Goal: Task Accomplishment & Management: Manage account settings

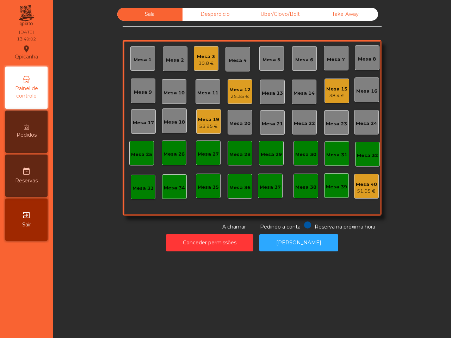
click at [203, 121] on div "Mesa 19" at bounding box center [208, 119] width 21 height 7
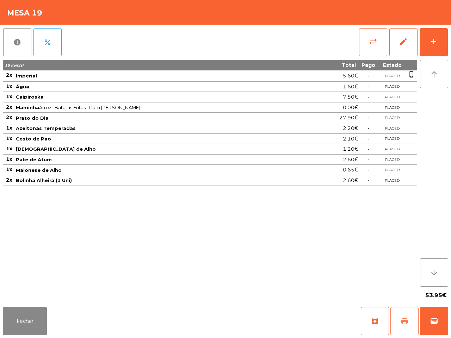
click at [407, 321] on span "print" at bounding box center [404, 321] width 8 height 8
drag, startPoint x: 231, startPoint y: 263, endPoint x: 265, endPoint y: 194, distance: 77.4
click at [249, 232] on div "15 item(s) Total Pago Estado 2x Imperial 5.60€ - Placed phone_iphone 1x Água 1.…" at bounding box center [210, 173] width 414 height 227
click at [263, 207] on div "15 item(s) Total Pago Estado 2x Imperial 5.60€ - Placed phone_iphone 1x Água 1.…" at bounding box center [210, 173] width 414 height 227
click at [374, 41] on span "sync_alt" at bounding box center [373, 41] width 8 height 8
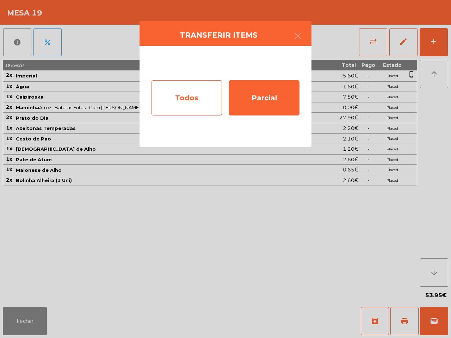
click at [182, 94] on div "Todos" at bounding box center [186, 97] width 70 height 35
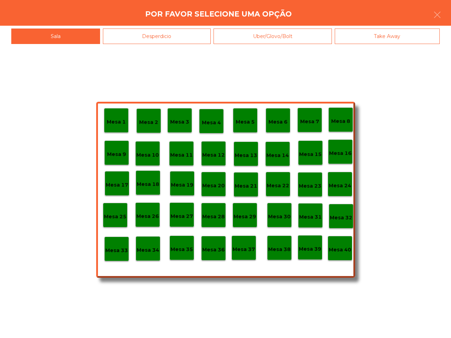
click at [341, 250] on p "Mesa 40" at bounding box center [340, 250] width 23 height 8
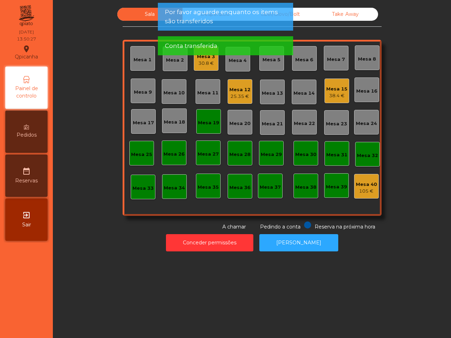
click at [208, 57] on app-alert "Por favor aguarde enquanto os items são transferidos Conta transferida" at bounding box center [225, 32] width 135 height 58
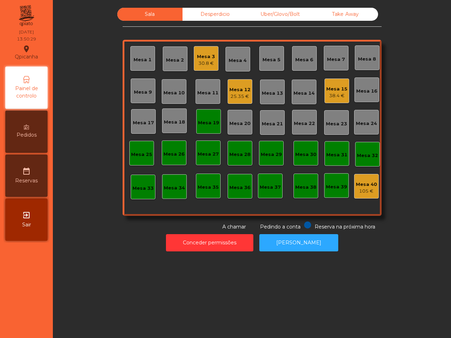
click at [206, 63] on div "30.8 €" at bounding box center [206, 63] width 18 height 7
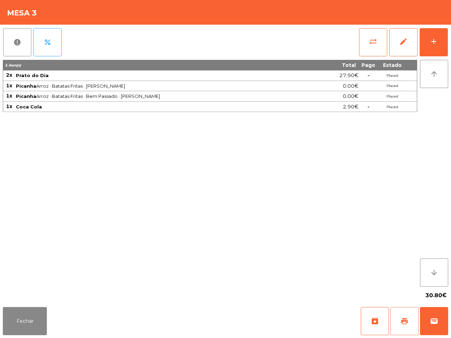
click at [404, 318] on span "print" at bounding box center [404, 321] width 8 height 8
drag, startPoint x: 0, startPoint y: 230, endPoint x: 0, endPoint y: 251, distance: 21.1
click at [0, 250] on div "report percent sync_alt edit add 5 item(s) Total Pago Estado 2x Prato do Dia 27…" at bounding box center [225, 165] width 451 height 280
drag, startPoint x: 16, startPoint y: 316, endPoint x: 30, endPoint y: 305, distance: 17.4
click at [16, 316] on button "Fechar" at bounding box center [25, 321] width 44 height 28
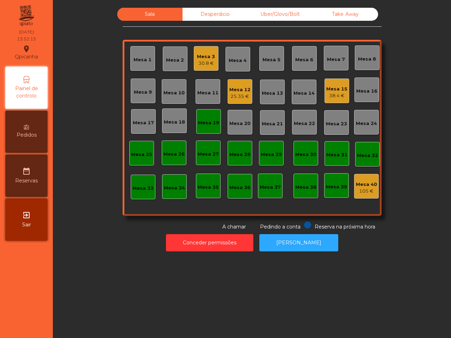
click at [201, 53] on div "Mesa 3" at bounding box center [206, 56] width 18 height 7
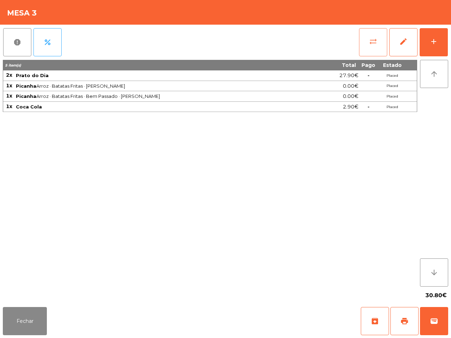
click at [371, 43] on span "sync_alt" at bounding box center [373, 41] width 8 height 8
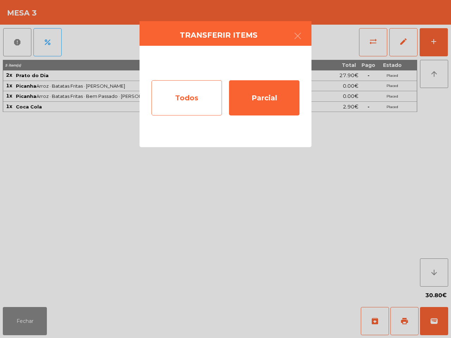
click at [191, 97] on div "Todos" at bounding box center [186, 97] width 70 height 35
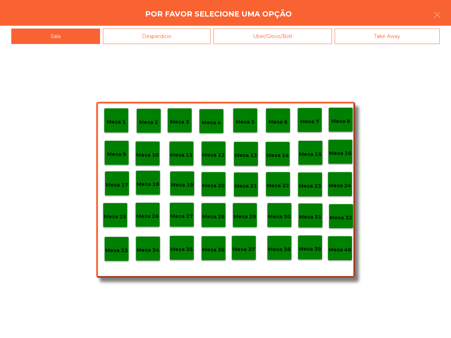
click at [344, 249] on p "Mesa 40" at bounding box center [340, 250] width 23 height 8
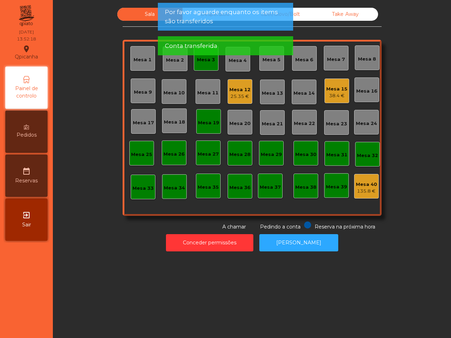
click at [330, 88] on div "Mesa 15" at bounding box center [336, 89] width 21 height 7
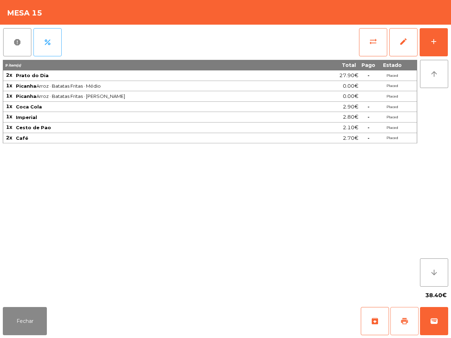
click at [397, 317] on button "print" at bounding box center [404, 321] width 28 height 28
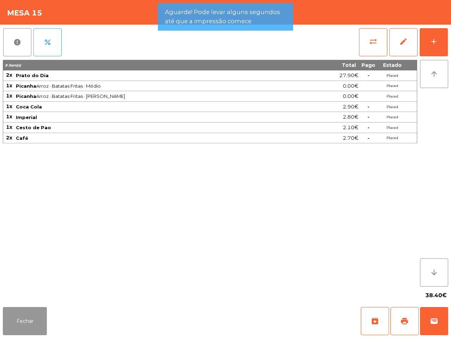
click at [25, 318] on button "Fechar" at bounding box center [25, 321] width 44 height 28
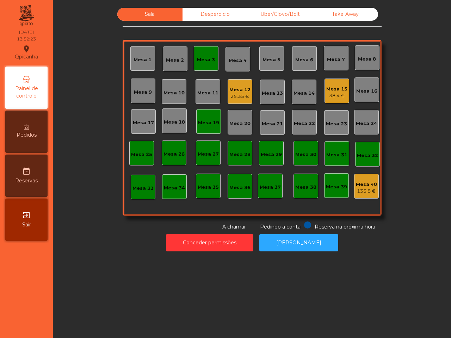
click at [241, 92] on div "Mesa 12" at bounding box center [239, 89] width 21 height 7
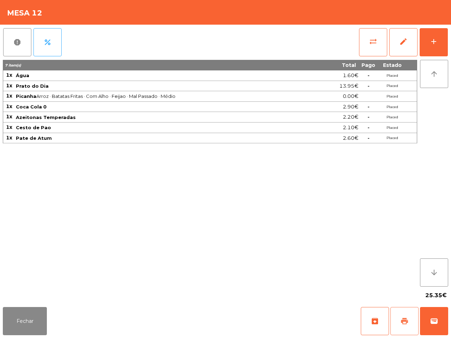
drag, startPoint x: 400, startPoint y: 320, endPoint x: 398, endPoint y: 316, distance: 3.8
click at [399, 320] on button "print" at bounding box center [404, 321] width 28 height 28
drag, startPoint x: 248, startPoint y: 269, endPoint x: 173, endPoint y: 337, distance: 101.7
click at [246, 268] on div "7 item(s) Total Pago Estado 1x Água 1.60€ - Placed 1x Prato do Dia 13.95€ - Pla…" at bounding box center [210, 173] width 414 height 227
click at [426, 320] on button "wallet" at bounding box center [434, 321] width 28 height 28
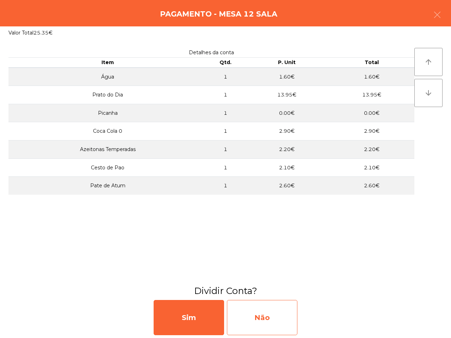
click at [253, 317] on div "Não" at bounding box center [262, 317] width 70 height 35
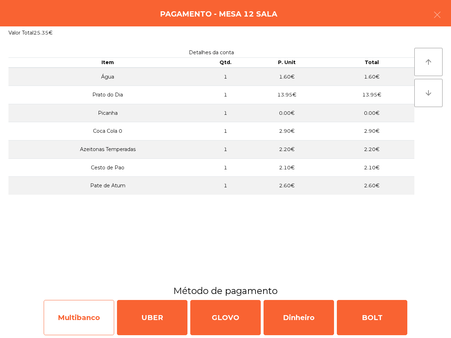
click at [65, 323] on div "Multibanco" at bounding box center [79, 317] width 70 height 35
select select "**"
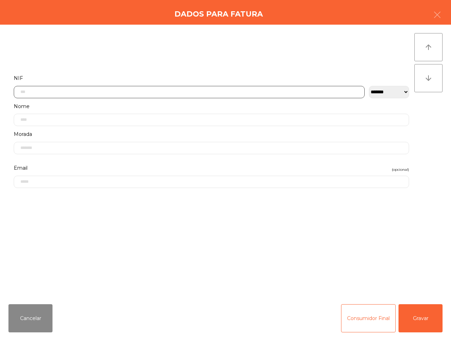
click at [66, 94] on input "text" at bounding box center [189, 92] width 351 height 12
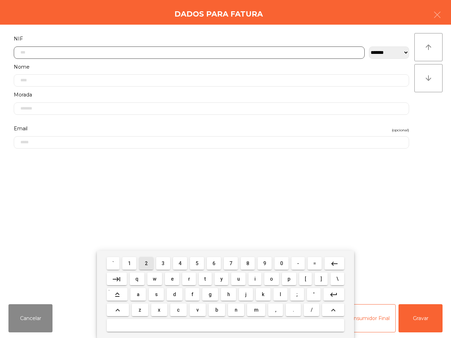
click at [149, 263] on button "2" at bounding box center [146, 263] width 14 height 13
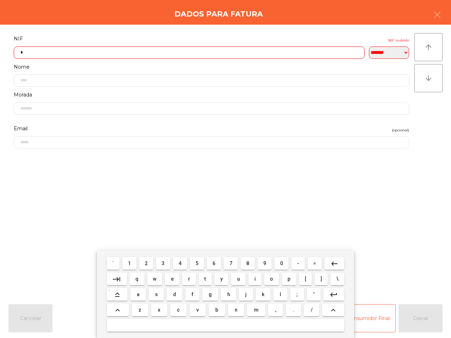
click at [212, 265] on span "6" at bounding box center [213, 264] width 3 height 6
click at [197, 265] on span "5" at bounding box center [197, 264] width 3 height 6
click at [276, 261] on button "0" at bounding box center [281, 263] width 14 height 13
click at [163, 264] on span "3" at bounding box center [163, 264] width 3 height 6
click at [194, 263] on button "5" at bounding box center [197, 263] width 14 height 13
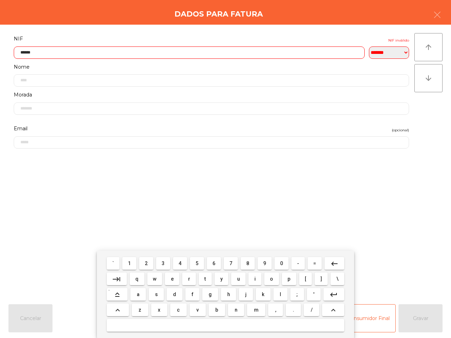
click at [277, 261] on button "0" at bounding box center [281, 263] width 14 height 13
click at [260, 261] on button "9" at bounding box center [265, 263] width 14 height 13
click at [280, 263] on span "0" at bounding box center [281, 264] width 3 height 6
type input "*********"
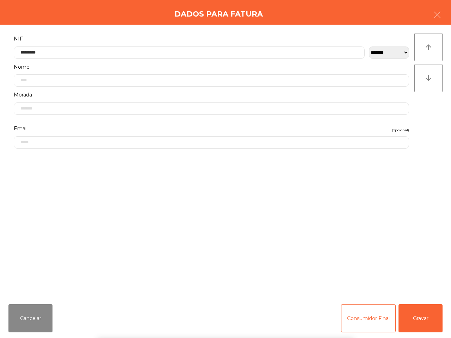
click at [410, 320] on div "` 1 2 3 4 5 6 7 8 9 0 - = keyboard_backspace keyboard_tab q w e r t y u i o p […" at bounding box center [225, 294] width 451 height 87
click at [410, 317] on button "Gravar" at bounding box center [420, 318] width 44 height 28
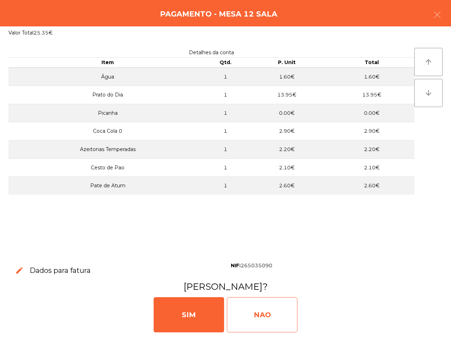
click at [284, 312] on div "NAO" at bounding box center [262, 314] width 70 height 35
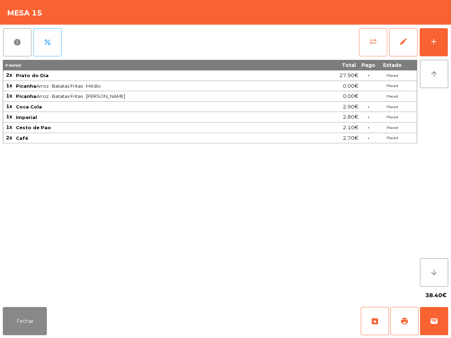
click at [369, 43] on span "sync_alt" at bounding box center [373, 41] width 8 height 8
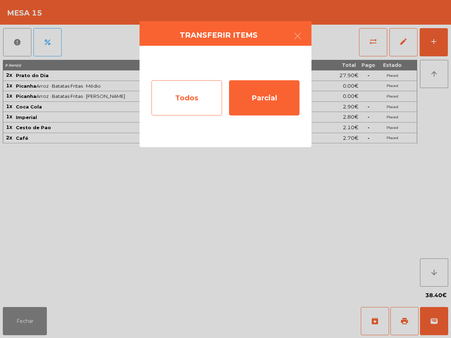
click at [182, 86] on div "Todos" at bounding box center [186, 97] width 70 height 35
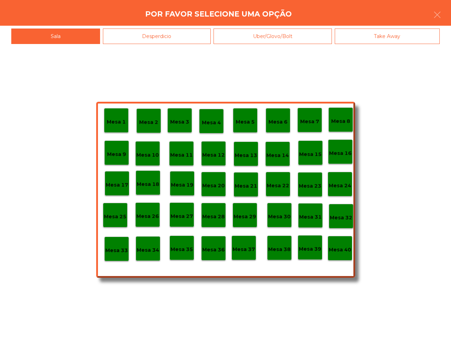
click at [344, 250] on p "Mesa 40" at bounding box center [340, 250] width 23 height 8
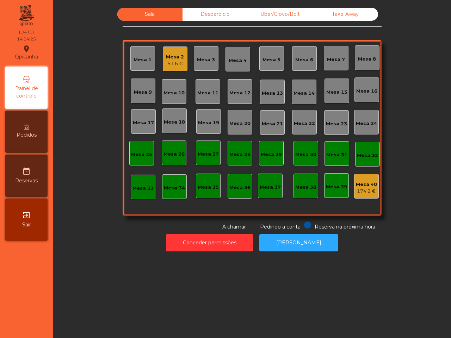
click at [265, 14] on div "Uber/Glovo/Bolt" at bounding box center [280, 14] width 65 height 13
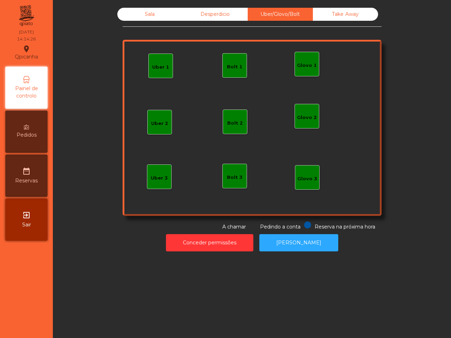
click at [304, 60] on div "Glovo 1" at bounding box center [307, 64] width 20 height 10
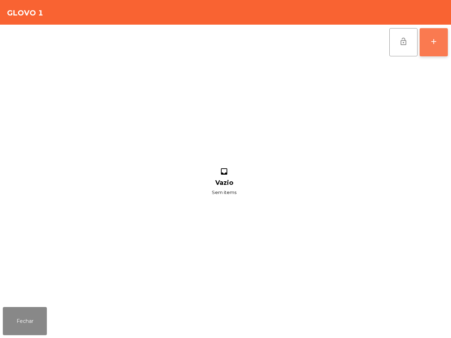
click at [433, 41] on div "add" at bounding box center [433, 41] width 8 height 8
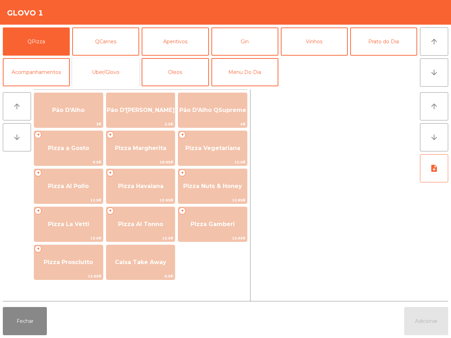
click at [116, 78] on button "Uber/Glovo" at bounding box center [105, 72] width 67 height 28
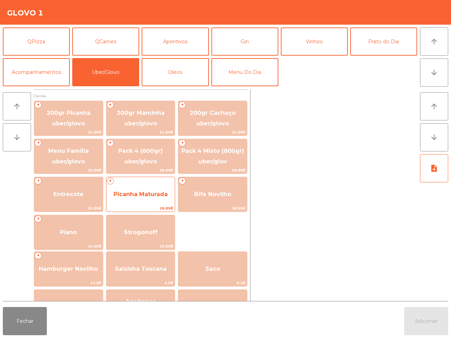
click at [133, 191] on span "Picanha Maturada" at bounding box center [140, 194] width 54 height 7
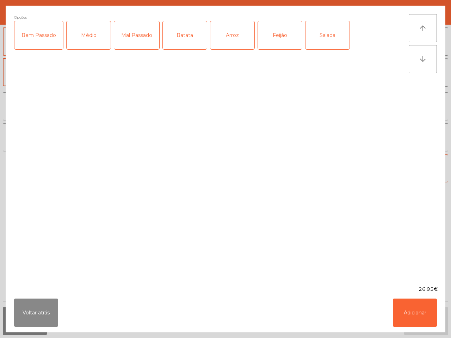
click at [94, 38] on div "Médio" at bounding box center [89, 35] width 44 height 28
drag, startPoint x: 231, startPoint y: 42, endPoint x: 203, endPoint y: 44, distance: 28.7
click at [228, 42] on div "Arroz" at bounding box center [232, 35] width 44 height 28
click at [171, 46] on div "Batata" at bounding box center [185, 35] width 44 height 28
click at [416, 313] on button "Adicionar" at bounding box center [415, 313] width 44 height 28
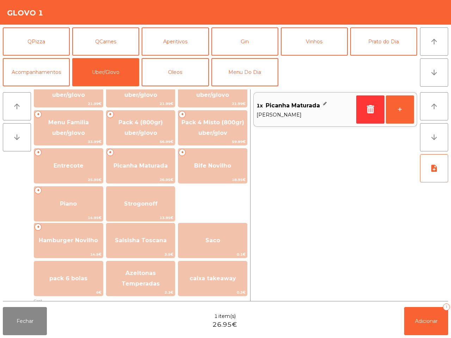
scroll to position [44, 0]
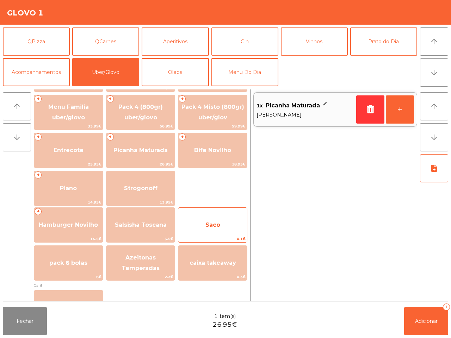
click at [220, 227] on span "Saco" at bounding box center [212, 225] width 15 height 7
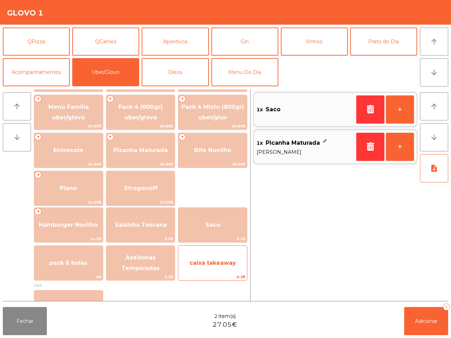
click at [216, 261] on span "caixa takeaway" at bounding box center [213, 263] width 46 height 7
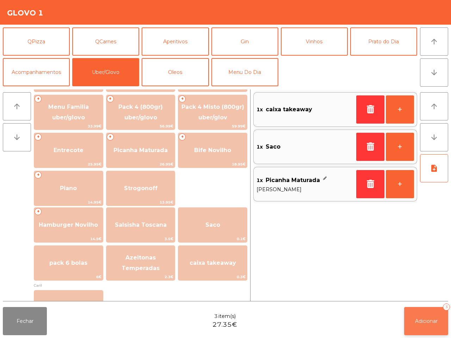
click at [428, 319] on span "Adicionar" at bounding box center [426, 321] width 23 height 6
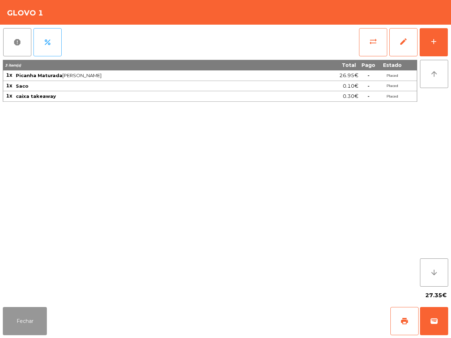
click at [35, 320] on button "Fechar" at bounding box center [25, 321] width 44 height 28
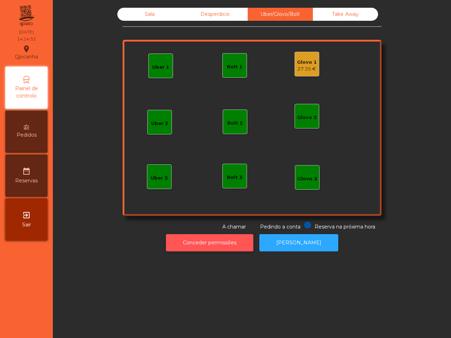
click at [198, 242] on button "Conceder permissões" at bounding box center [209, 242] width 87 height 17
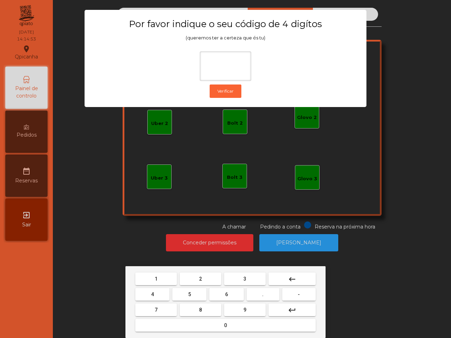
drag, startPoint x: 149, startPoint y: 274, endPoint x: 162, endPoint y: 280, distance: 14.8
click at [149, 274] on button "1" at bounding box center [156, 279] width 42 height 13
drag, startPoint x: 249, startPoint y: 314, endPoint x: 237, endPoint y: 312, distance: 12.1
click at [246, 314] on button "9" at bounding box center [245, 310] width 42 height 13
click at [136, 291] on button "4" at bounding box center [152, 294] width 34 height 13
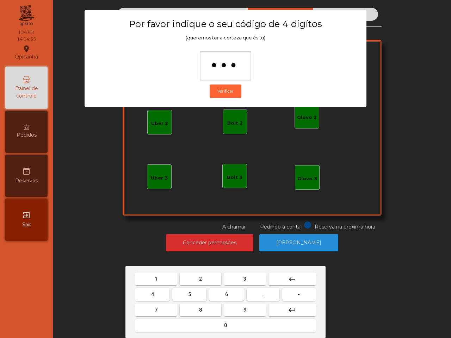
click at [192, 328] on button "0" at bounding box center [225, 325] width 180 height 13
type input "****"
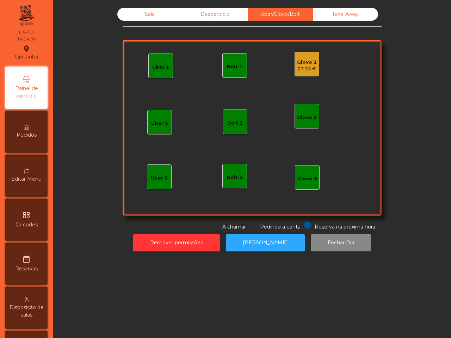
click at [303, 67] on div "27.35 €" at bounding box center [307, 69] width 20 height 7
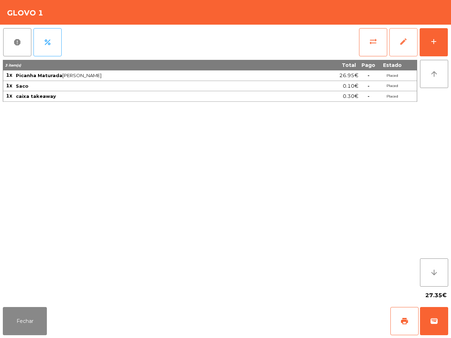
click at [407, 43] on span "edit" at bounding box center [403, 41] width 8 height 8
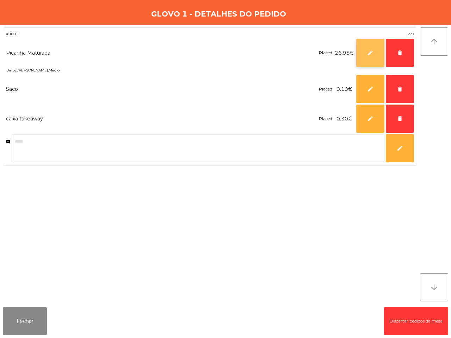
click at [367, 55] on span "edit" at bounding box center [370, 53] width 6 height 6
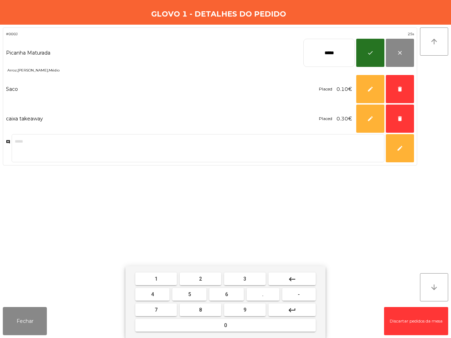
click at [299, 277] on button "keyboard_backspace" at bounding box center [291, 279] width 47 height 13
click at [299, 281] on button "keyboard_backspace" at bounding box center [291, 279] width 47 height 13
click at [298, 279] on button "keyboard_backspace" at bounding box center [291, 279] width 47 height 13
click at [199, 279] on span "2" at bounding box center [200, 279] width 3 height 6
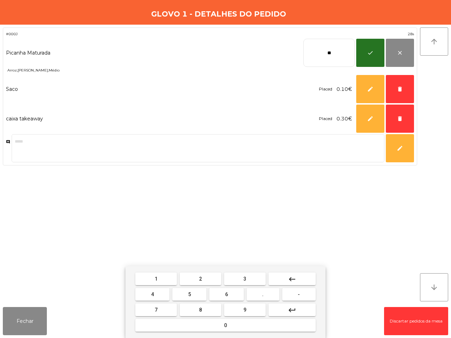
drag, startPoint x: 302, startPoint y: 274, endPoint x: 291, endPoint y: 273, distance: 10.6
click at [302, 275] on button "keyboard_backspace" at bounding box center [291, 279] width 47 height 13
click at [194, 292] on button "5" at bounding box center [189, 294] width 34 height 13
click at [260, 293] on button "." at bounding box center [263, 294] width 33 height 13
drag, startPoint x: 241, startPoint y: 306, endPoint x: 215, endPoint y: 300, distance: 26.7
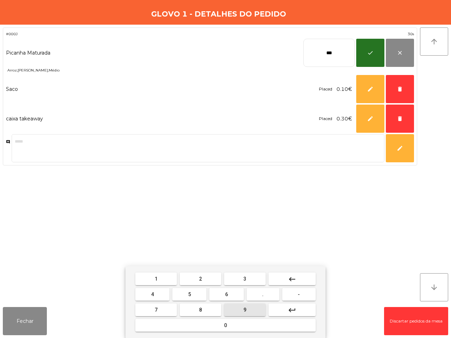
click at [240, 305] on button "9" at bounding box center [245, 310] width 42 height 13
click at [187, 295] on button "5" at bounding box center [189, 294] width 34 height 13
type input "*****"
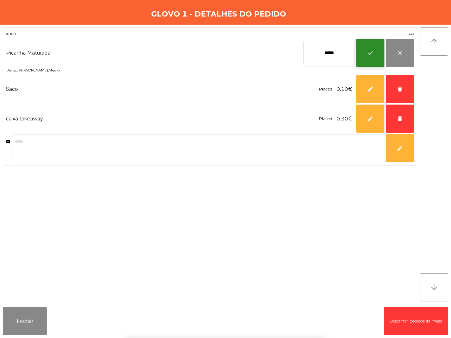
click at [365, 55] on button "check" at bounding box center [370, 53] width 28 height 28
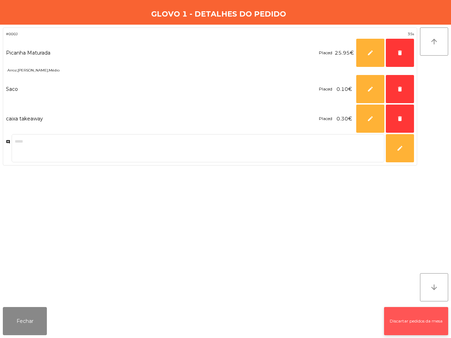
click at [415, 327] on button "Discartar pedidos da mesa" at bounding box center [416, 321] width 64 height 28
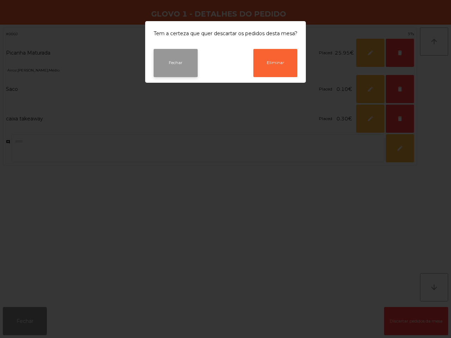
click at [194, 70] on button "Fechar" at bounding box center [176, 63] width 44 height 28
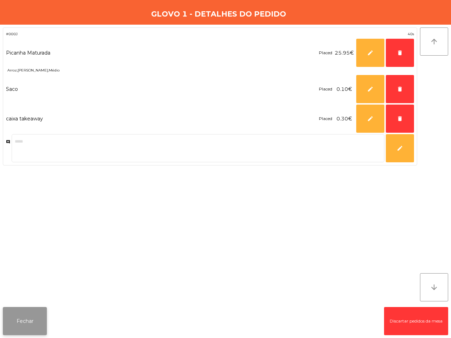
click at [39, 323] on button "Fechar" at bounding box center [25, 321] width 44 height 28
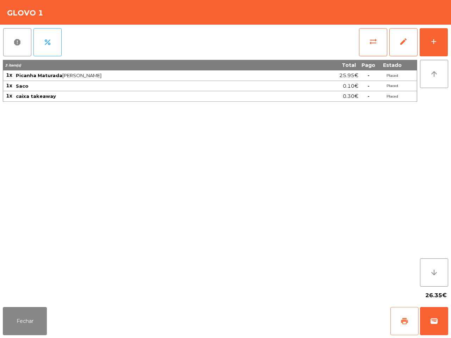
click at [407, 319] on span "print" at bounding box center [404, 321] width 8 height 8
click at [434, 318] on span "wallet" at bounding box center [434, 321] width 8 height 8
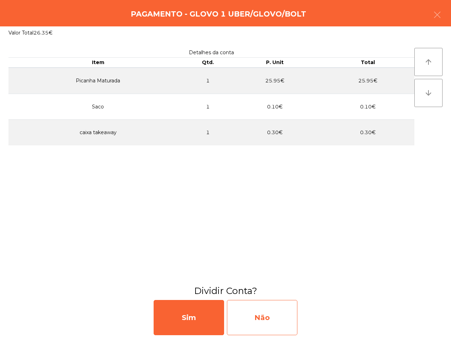
click at [275, 316] on div "Não" at bounding box center [262, 317] width 70 height 35
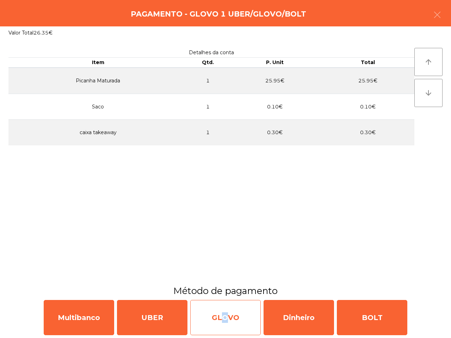
click at [219, 316] on div "GLOVO" at bounding box center [225, 317] width 70 height 35
select select "**"
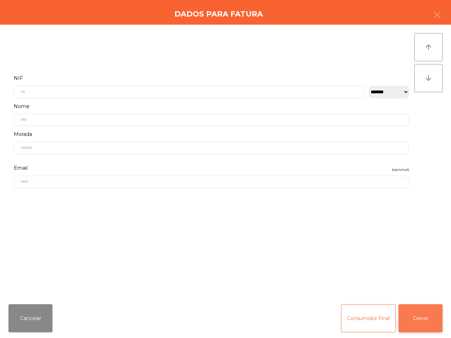
click at [418, 320] on button "Gravar" at bounding box center [420, 318] width 44 height 28
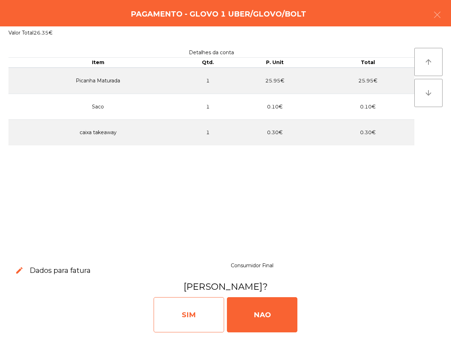
click at [184, 306] on div "SIM" at bounding box center [189, 314] width 70 height 35
